Goal: Information Seeking & Learning: Check status

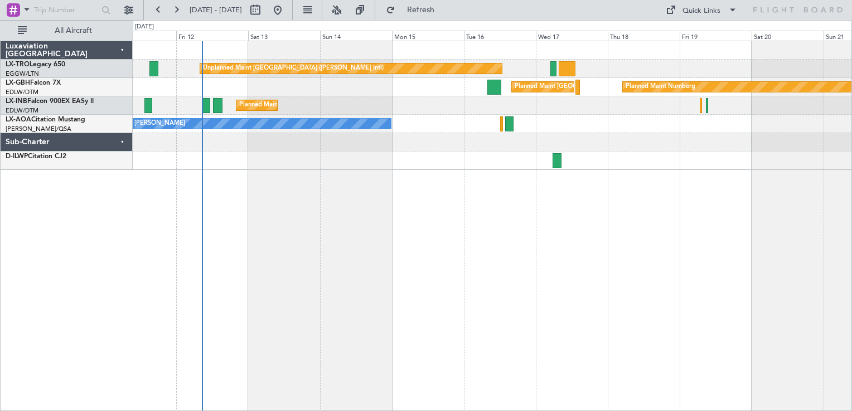
click at [377, 230] on div "Unplanned Maint [GEOGRAPHIC_DATA] ([PERSON_NAME] Intl) Planned Maint [GEOGRAPHI…" at bounding box center [492, 226] width 719 height 371
click at [309, 273] on div "Unplanned Maint [GEOGRAPHIC_DATA] ([PERSON_NAME] Intl) Planned Maint [GEOGRAPHI…" at bounding box center [492, 226] width 719 height 371
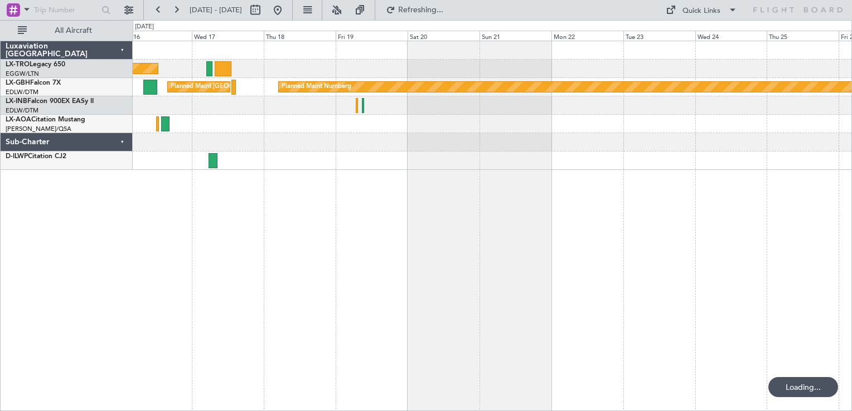
click at [377, 344] on div "Unplanned Maint [GEOGRAPHIC_DATA] ([PERSON_NAME] Intl) Planned Maint [GEOGRAPHI…" at bounding box center [492, 226] width 719 height 371
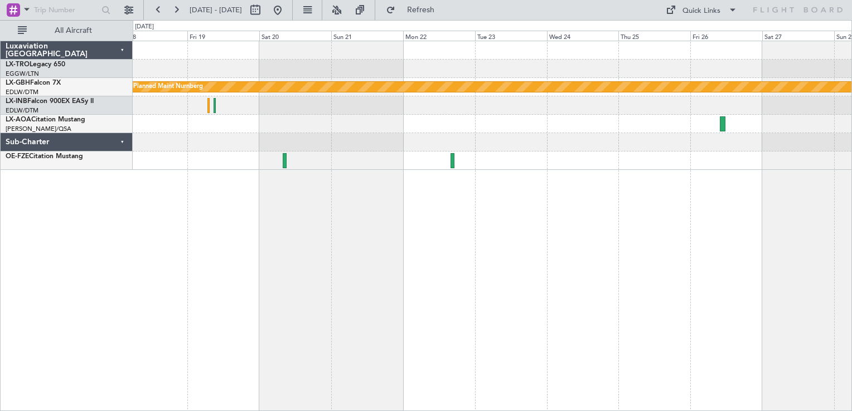
click at [851, 195] on html "[DATE] - [DATE] Refresh Quick Links All Aircraft Unplanned Maint [GEOGRAPHIC_DA…" at bounding box center [426, 205] width 852 height 411
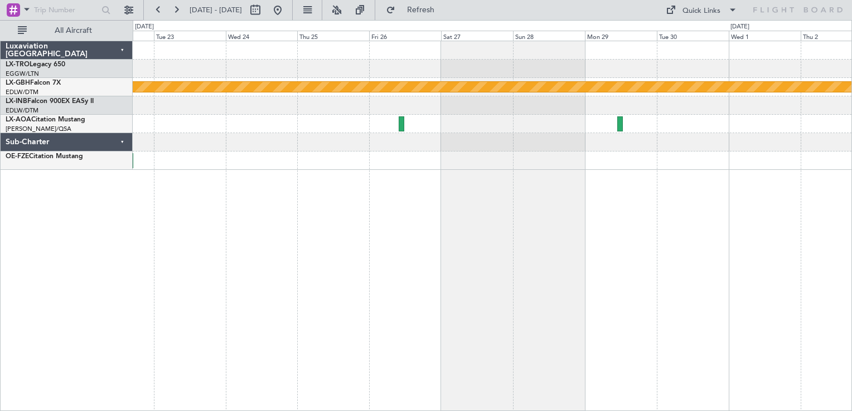
click at [330, 291] on div "Planned Maint Nurnberg No Crew [GEOGRAPHIC_DATA] ([GEOGRAPHIC_DATA])" at bounding box center [492, 226] width 719 height 371
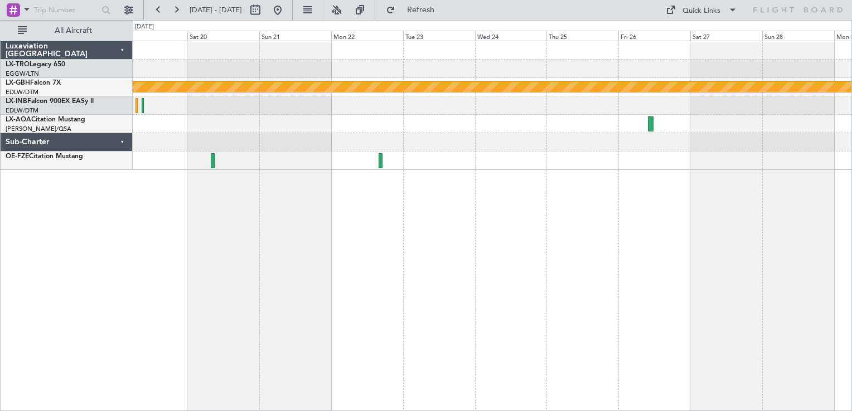
click at [678, 242] on div "Planned Maint Nurnberg Planned Maint [GEOGRAPHIC_DATA] ([GEOGRAPHIC_DATA])" at bounding box center [492, 226] width 719 height 371
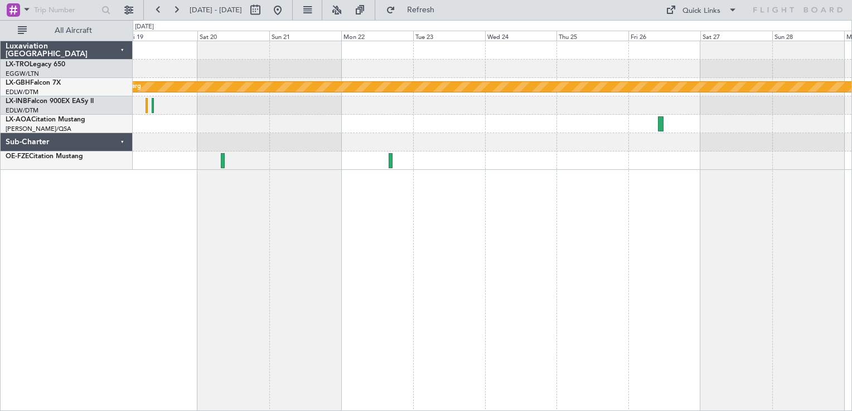
click at [613, 268] on div "Planned Maint Nurnberg Planned Maint [GEOGRAPHIC_DATA] ([GEOGRAPHIC_DATA])" at bounding box center [492, 226] width 719 height 371
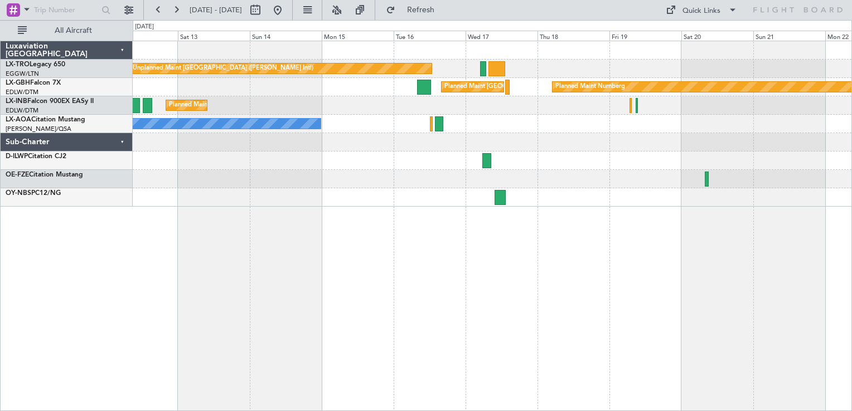
click at [582, 309] on div "Unplanned Maint [GEOGRAPHIC_DATA] ([PERSON_NAME] Intl) Planned Maint Nurnberg P…" at bounding box center [492, 226] width 719 height 371
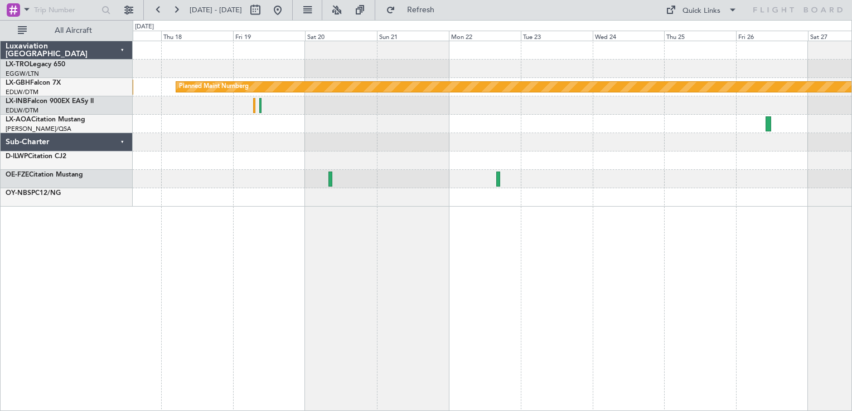
click at [262, 293] on div "Unplanned Maint [GEOGRAPHIC_DATA] ([PERSON_NAME] Intl) Planned Maint Nurnberg P…" at bounding box center [492, 226] width 719 height 371
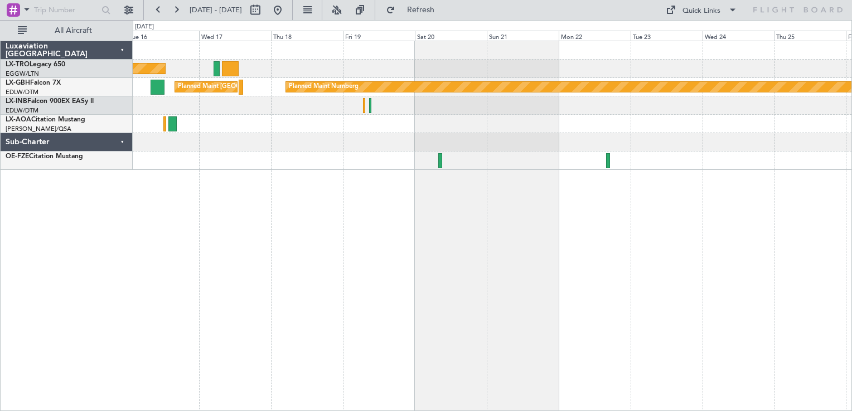
click at [759, 241] on div "Unplanned Maint [GEOGRAPHIC_DATA] ([PERSON_NAME] Intl) Planned Maint Nurnberg P…" at bounding box center [492, 226] width 719 height 371
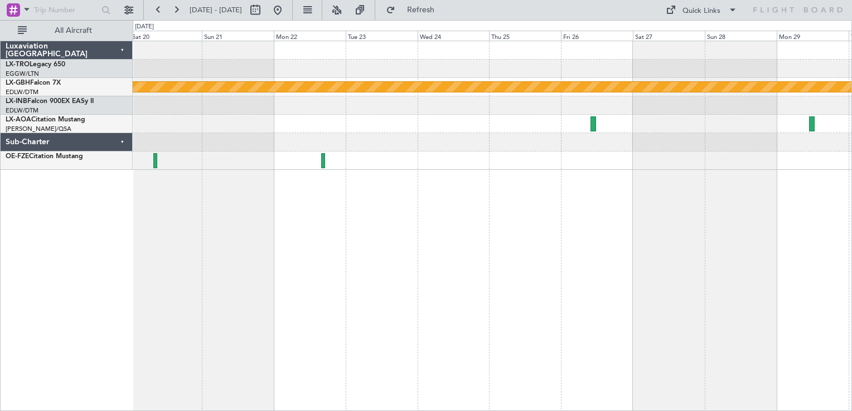
click at [243, 213] on div "Planned Maint Nurnberg" at bounding box center [492, 226] width 719 height 371
